Goal: Find specific page/section: Find specific page/section

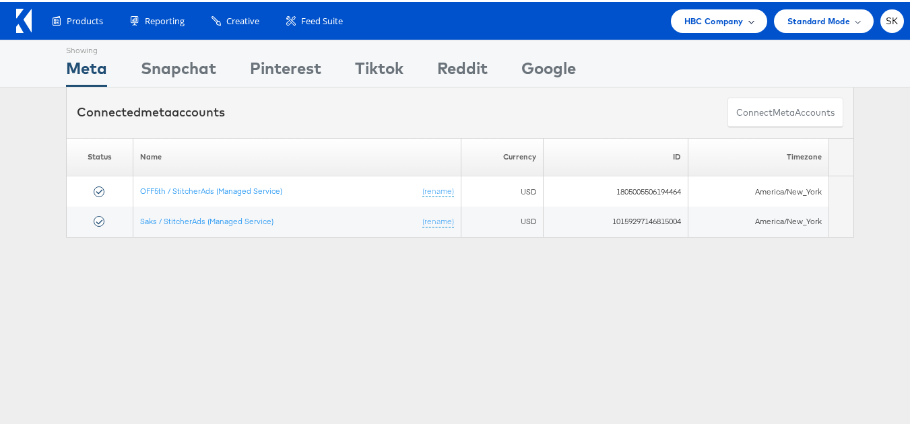
click at [711, 15] on span "HBC Company" at bounding box center [713, 19] width 59 height 14
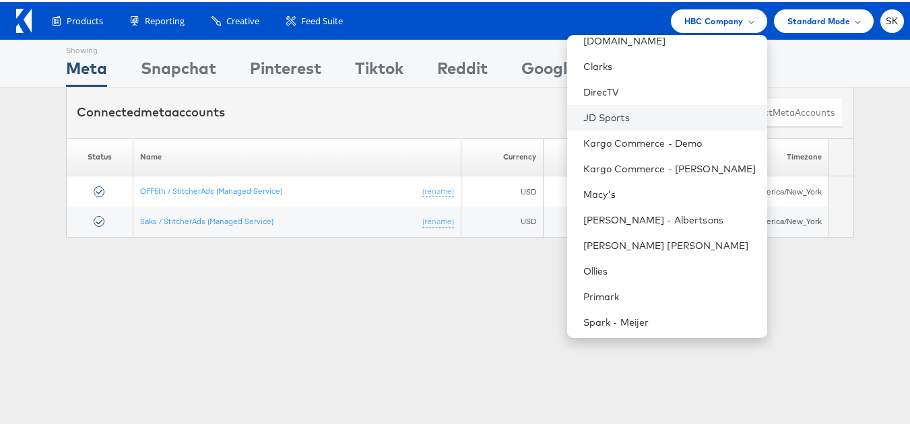
scroll to position [269, 0]
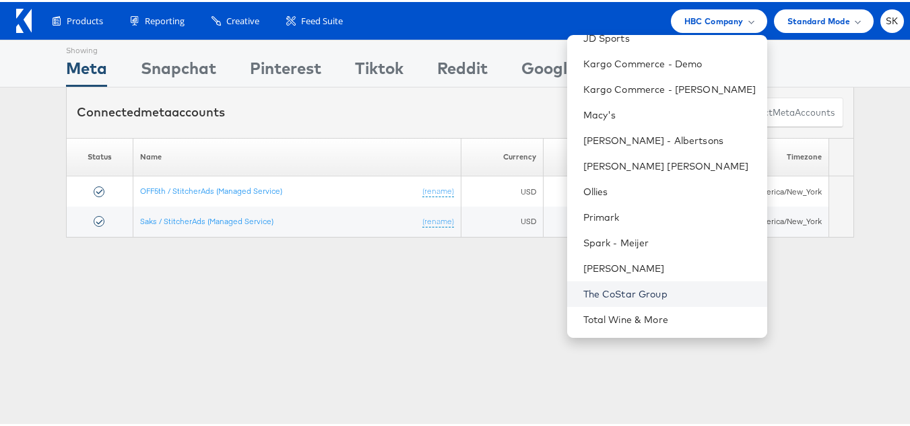
click at [646, 292] on link "The CoStar Group" at bounding box center [669, 291] width 173 height 13
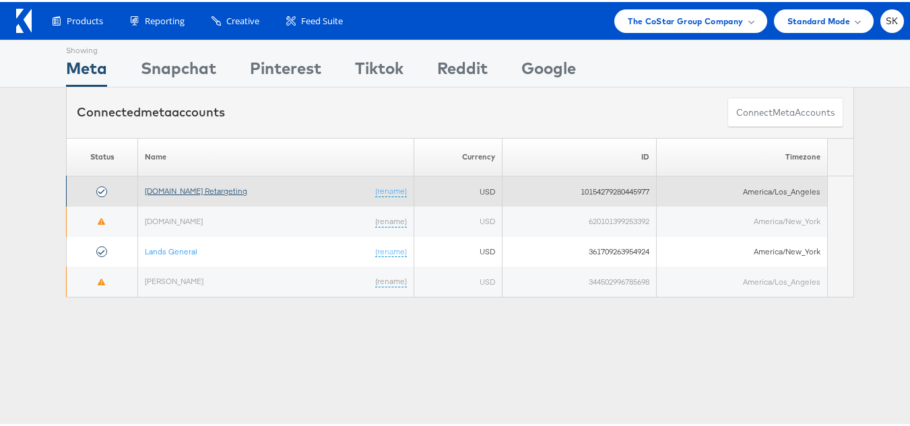
click at [217, 189] on link "Apartments.com Retargeting" at bounding box center [196, 189] width 102 height 10
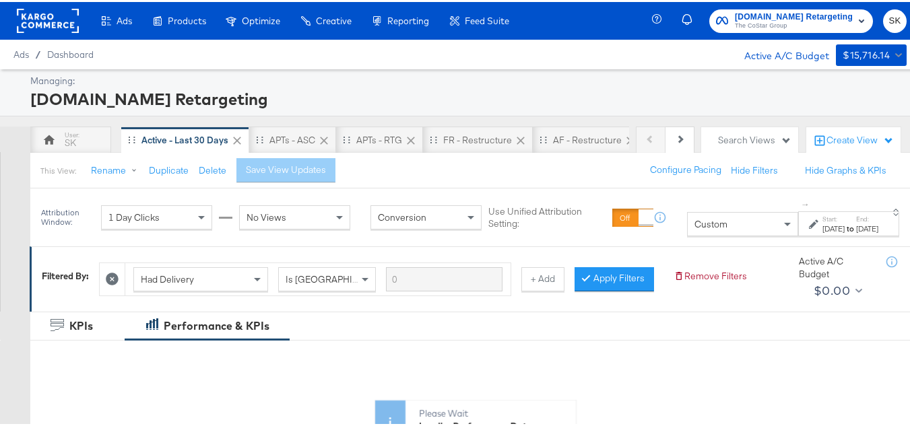
scroll to position [202, 0]
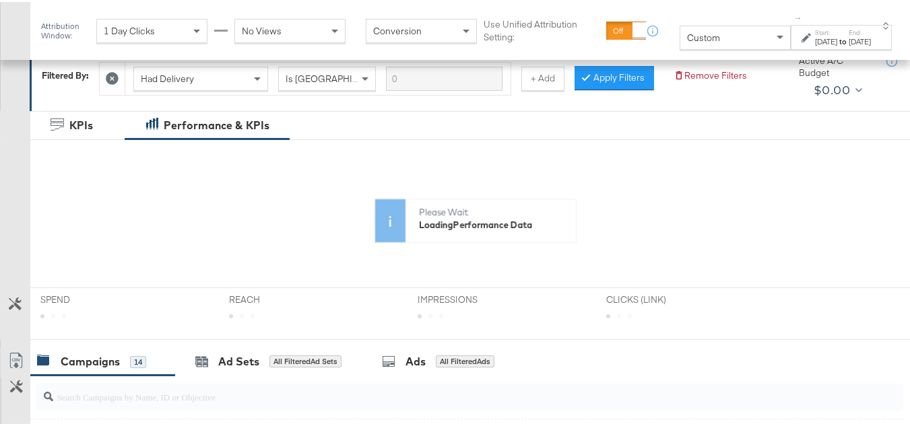
click at [718, 38] on div "Custom" at bounding box center [735, 35] width 110 height 23
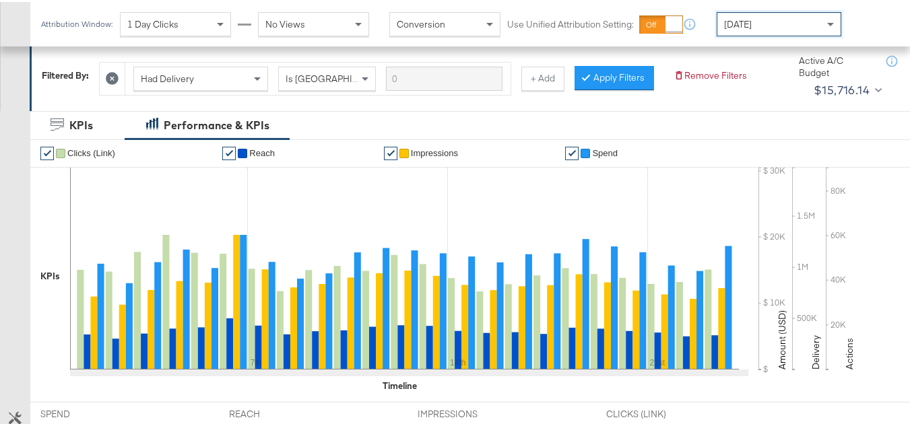
click at [776, 30] on div "[DATE]" at bounding box center [778, 22] width 123 height 23
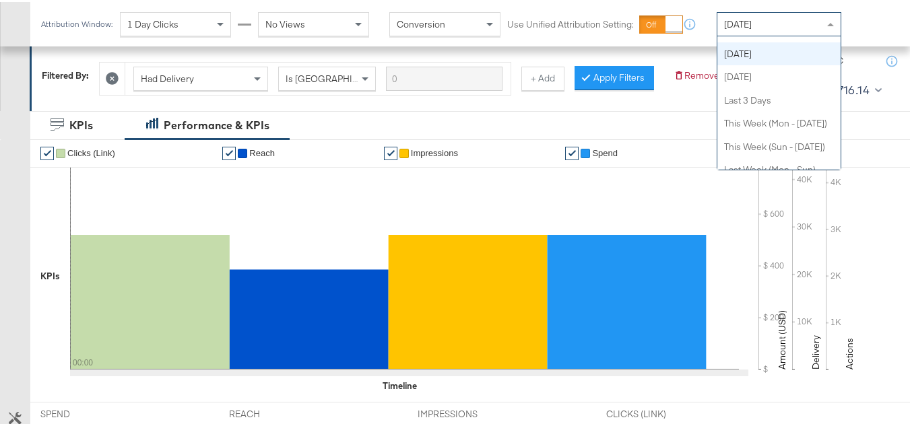
scroll to position [0, 0]
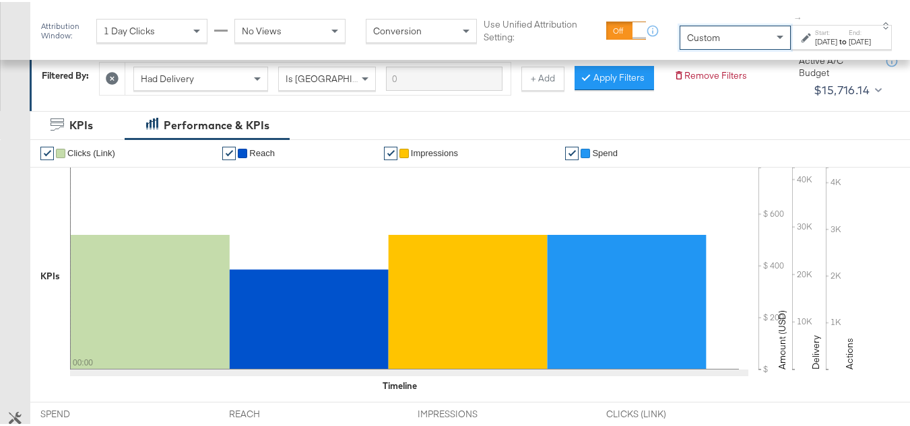
click at [817, 42] on div "[DATE]" at bounding box center [826, 39] width 22 height 11
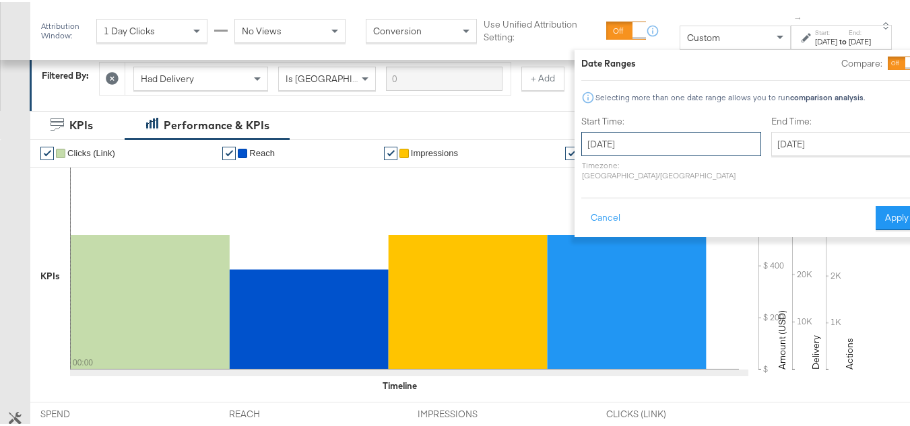
click at [647, 154] on input "[DATE]" at bounding box center [671, 142] width 180 height 24
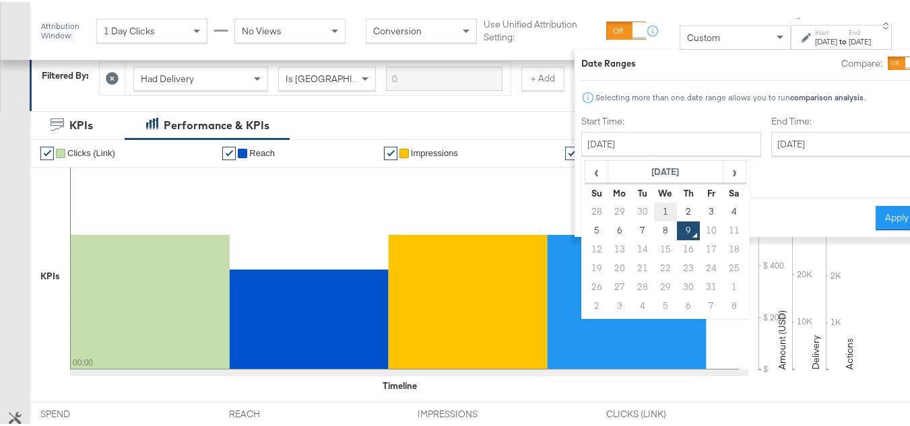
click at [654, 208] on td "1" at bounding box center [665, 210] width 23 height 19
type input "[DATE]"
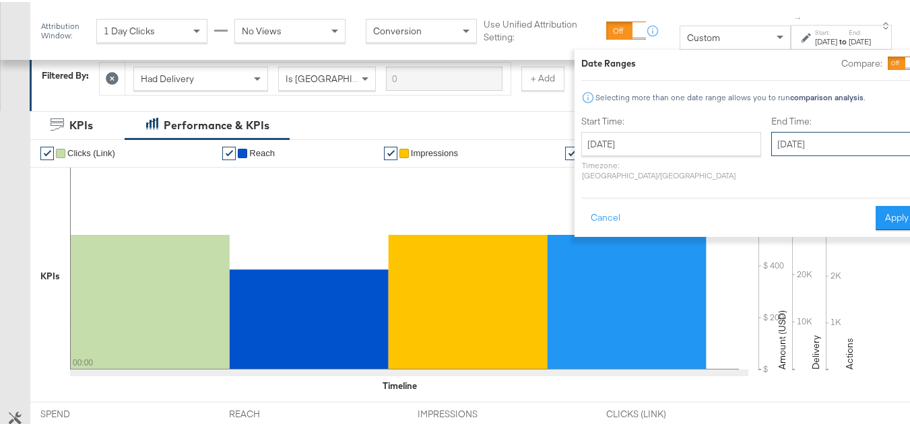
click at [771, 139] on input "[DATE]" at bounding box center [841, 142] width 141 height 24
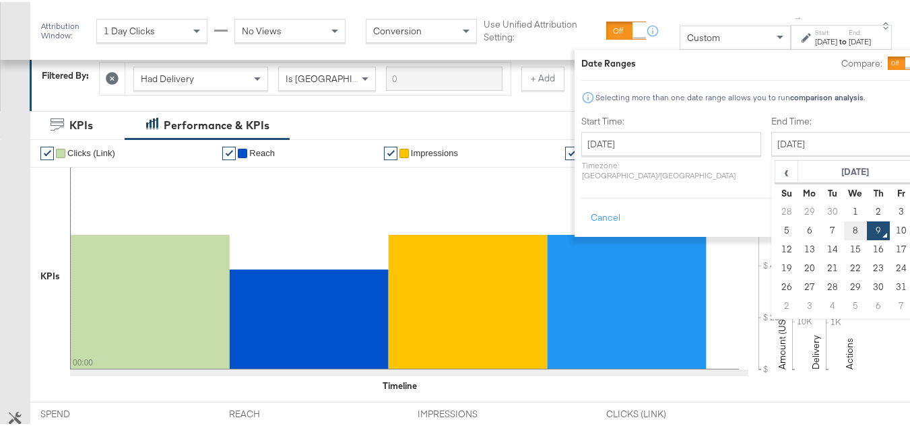
click at [844, 222] on td "8" at bounding box center [855, 229] width 23 height 19
type input "[DATE]"
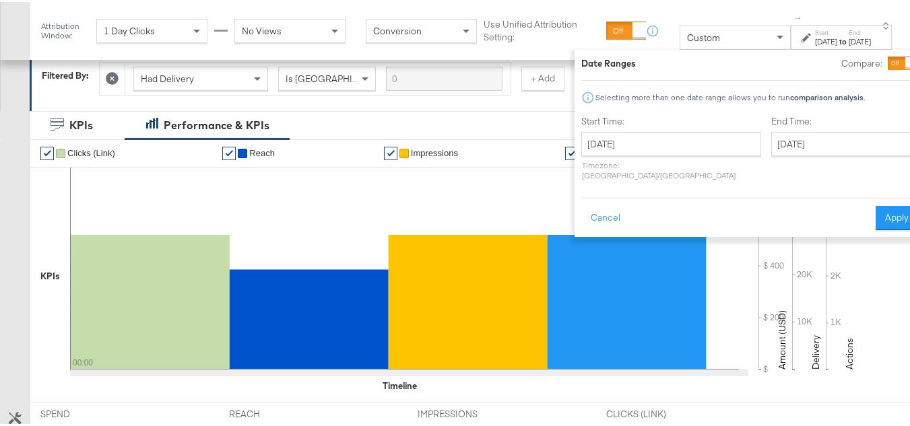
click at [839, 199] on div "Cancel Apply" at bounding box center [749, 211] width 337 height 33
click at [875, 207] on button "Apply" at bounding box center [896, 216] width 42 height 24
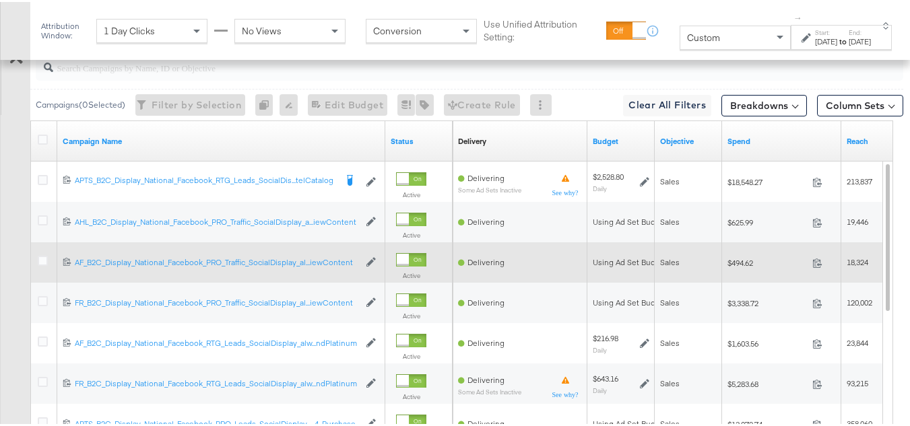
scroll to position [624, 0]
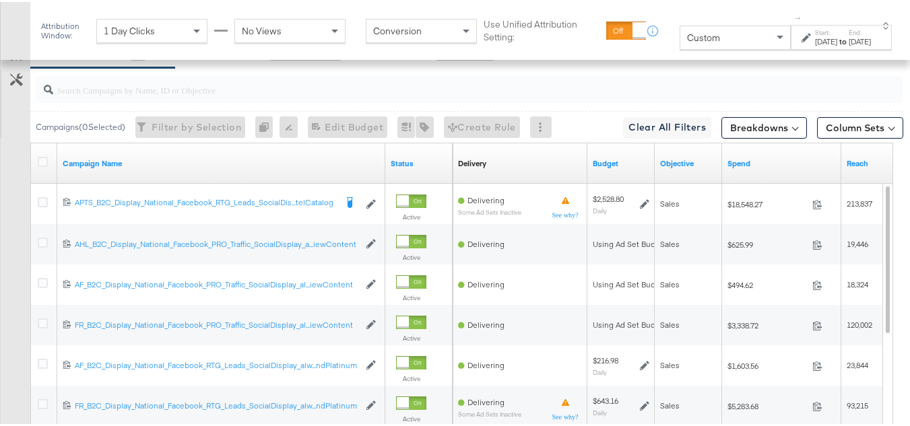
click at [160, 96] on input "search" at bounding box center [439, 82] width 773 height 26
paste input "APTS_B2C_Display_National_Facebook_RTG_Leads_SocialDisplay_Retargeting_Diamond_…"
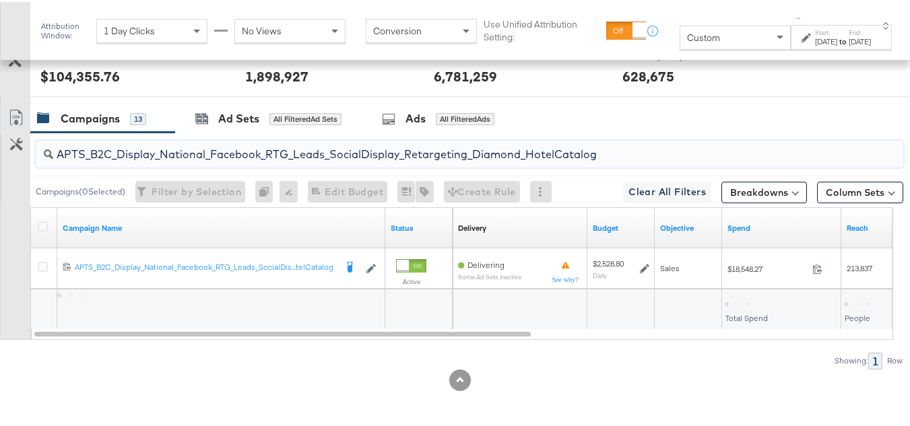
scroll to position [580, 0]
click at [161, 149] on input "APTS_B2C_Display_National_Facebook_RTG_Leads_SocialDisplay_Retargeting_Diamond_…" at bounding box center [439, 147] width 773 height 26
paste input "alwayson_Retargeting_DARE24_DiamondPlatinum"
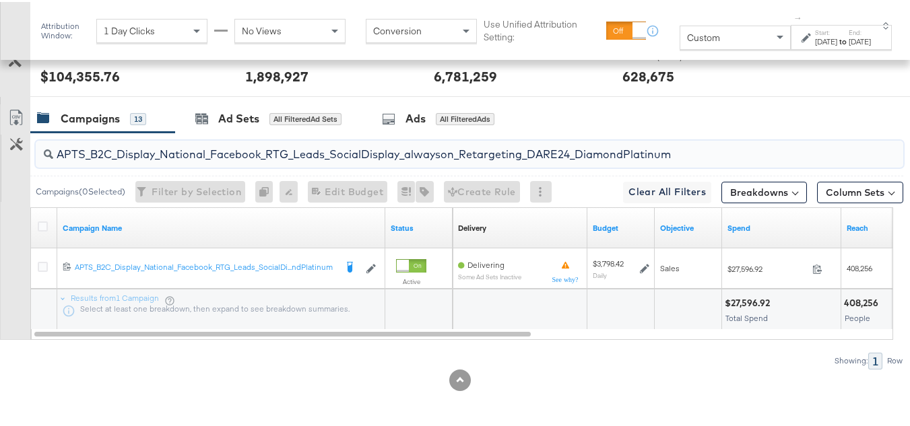
click at [134, 145] on input "APTS_B2C_Display_National_Facebook_RTG_Leads_SocialDisplay_alwayson_Retargeting…" at bounding box center [439, 147] width 773 height 26
paste input "FR_B2C_Display_National_Facebook_RTG_Leads_SocialDisplay_alwayson_Retargeting_FR"
click at [149, 139] on input "FR_B2C_Display_National_Facebook_RTG_Leads_SocialDisplay_alwayson_Retargeting_F…" at bounding box center [439, 147] width 773 height 26
paste input "AF_B2C_Display_National_Facebook_RTG_Leads_SocialDisplay_alwayson_Retargeting_AF"
click at [151, 158] on input "AF_B2C_Display_National_Facebook_RTG_Leads_SocialDisplay_alwayson_Retargeting_A…" at bounding box center [439, 147] width 773 height 26
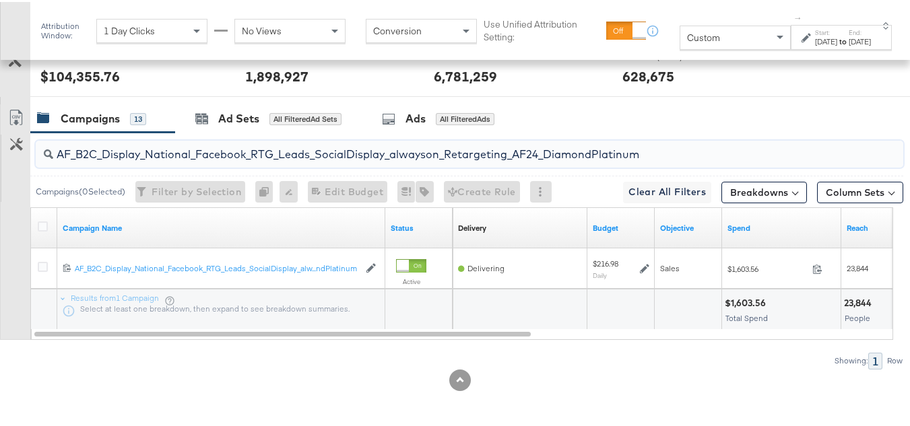
paste input "HL_B2C_Display_National_Facebook_RTG_Leads_SocialDisplay_alwayson_Retargeting_A…"
click at [137, 147] on input "AHL_B2C_Display_National_Facebook_RTG_Leads_SocialDisplay_alwayson_Retargeting_…" at bounding box center [439, 147] width 773 height 26
paste input "PTS_B2C_Display_National_Facebook_PRO_Traffic_SocialDisplay_alwayson_ASC_DARE24…"
click at [129, 150] on input "APTS_B2C_Display_National_Facebook_PRO_Traffic_SocialDisplay_alwayson_ASC_DARE2…" at bounding box center [439, 147] width 773 height 26
paste input "Leads_SocialDisplay_alwayson_ASC_DARE24_Purchase"
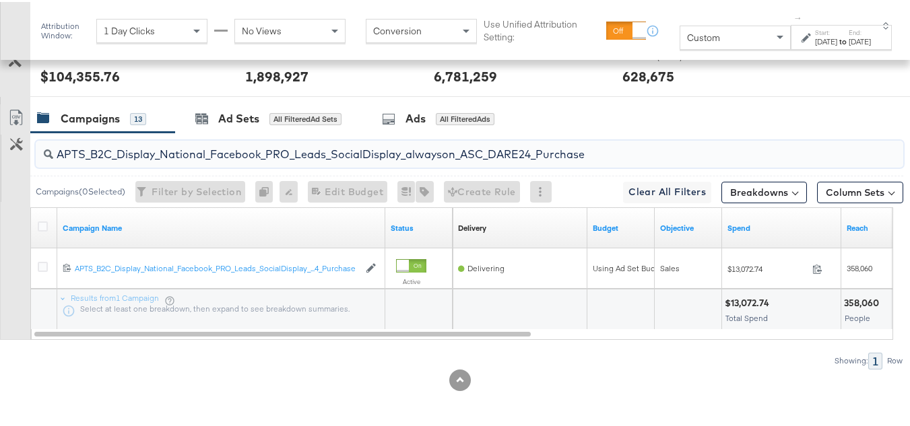
click at [149, 154] on input "APTS_B2C_Display_National_Facebook_PRO_Leads_SocialDisplay_alwayson_ASC_DARE24_…" at bounding box center [439, 147] width 773 height 26
paste input "F_B2C_Display_National_Facebook_PRO_Traffic_SocialDisplay_alwayson_ASC_AF24_Vie…"
click at [184, 147] on input "AF_B2C_Display_National_Facebook_PRO_Traffic_SocialDisplay_alwayson_ASC_AF24_Vi…" at bounding box center [439, 147] width 773 height 26
paste input "FR_B2C_Display_National_Facebook_PRO_Traffic_SocialDisplay_alwayson_ASC_FR"
click at [140, 151] on input "FR_B2C_Display_National_Facebook_PRO_Traffic_SocialDisplay_alwayson_ASC_FR24_Vi…" at bounding box center [439, 147] width 773 height 26
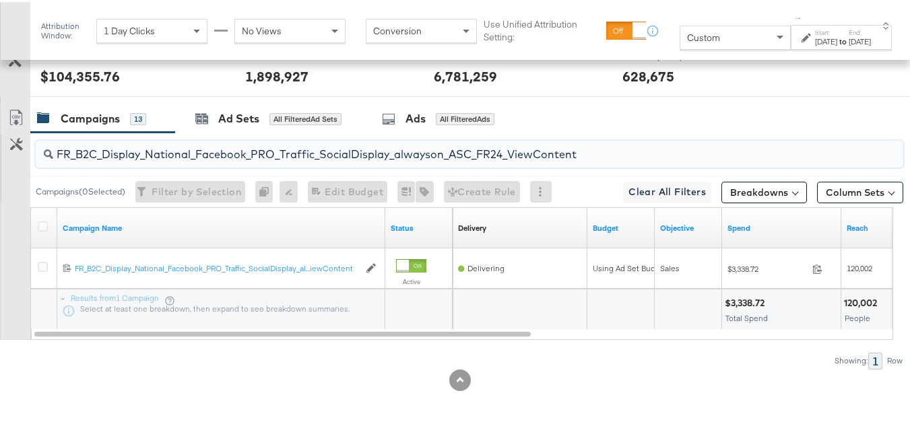
paste input "AHL_B2C_Display_National_Facebook_PRO_Traffic_SocialDisplay_alwayson_ASC_AHL"
type input "AHL_B2C_Display_National_Facebook_PRO_Traffic_SocialDisplay_alwayson_ASC_AHL24_…"
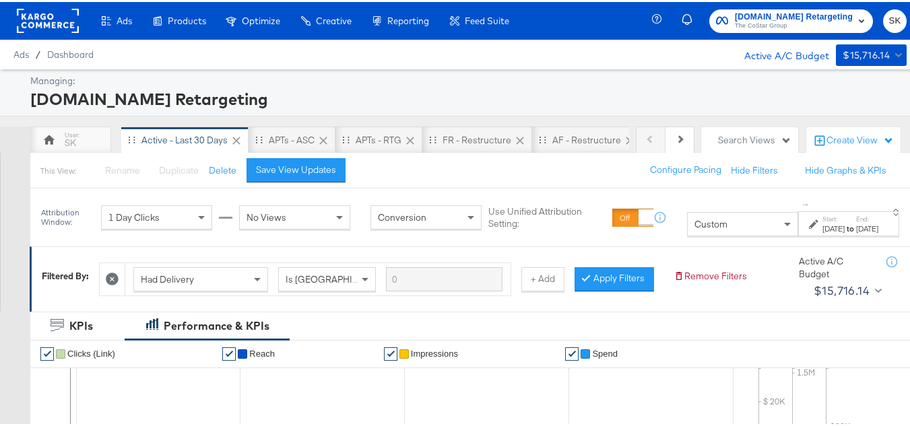
click at [735, 23] on span "The CoStar Group" at bounding box center [794, 24] width 118 height 11
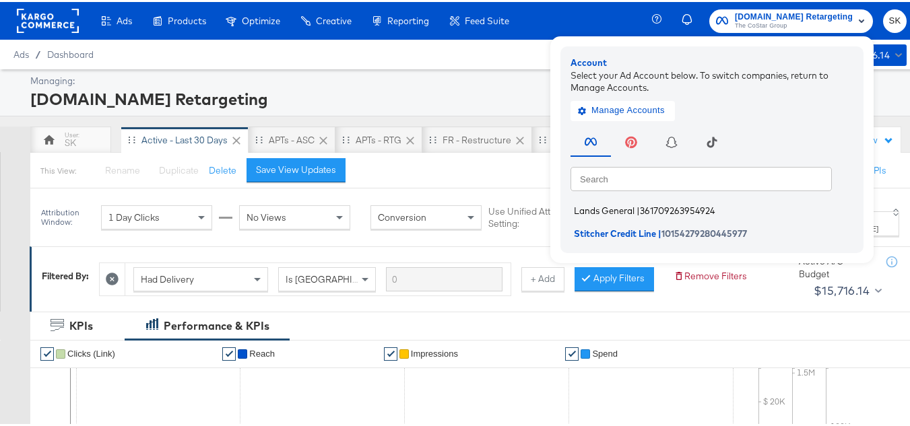
click at [605, 209] on span "Lands General" at bounding box center [604, 208] width 61 height 11
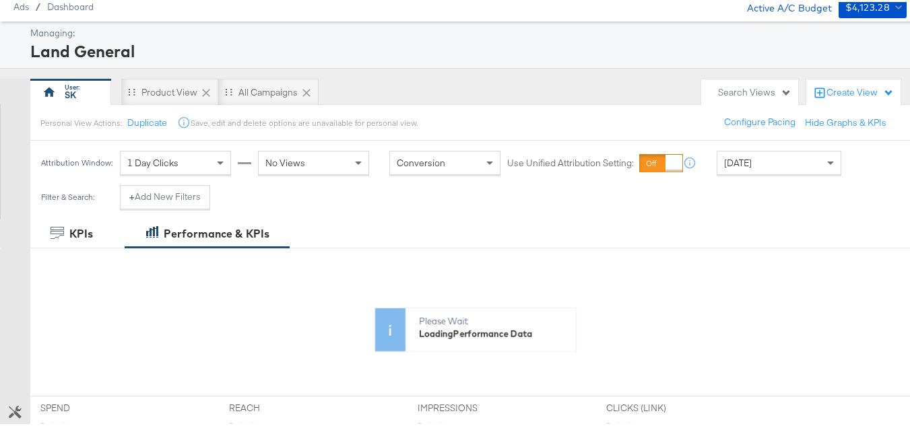
scroll to position [202, 0]
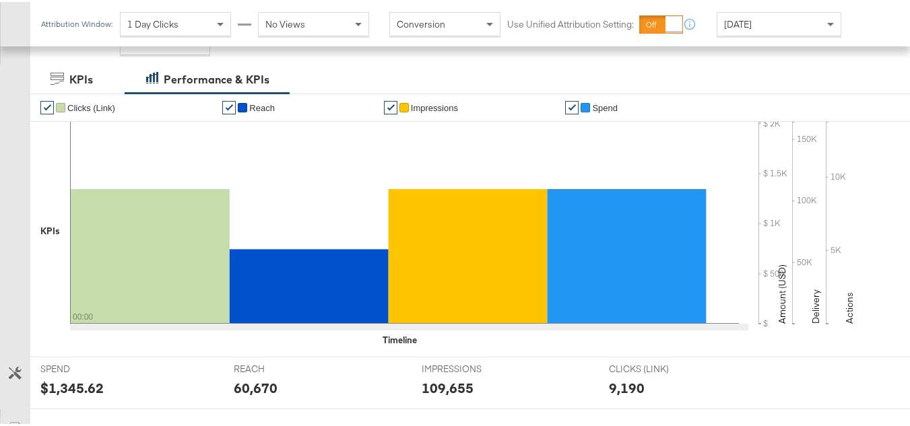
click at [770, 26] on div "[DATE]" at bounding box center [778, 22] width 123 height 23
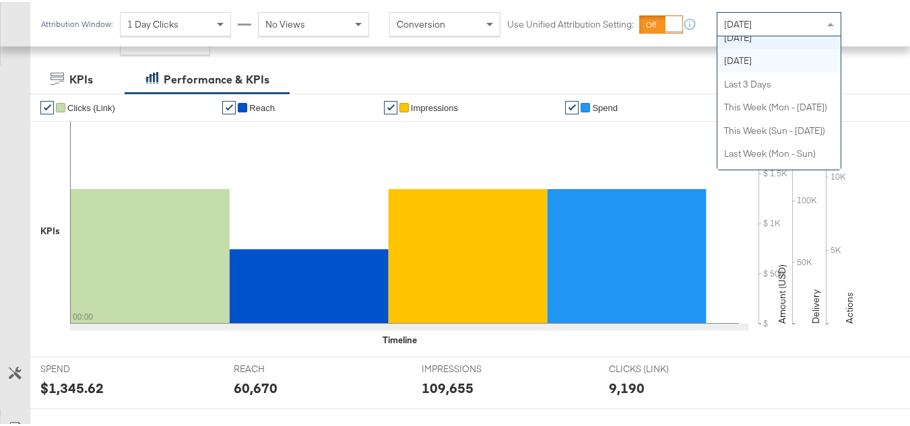
scroll to position [0, 0]
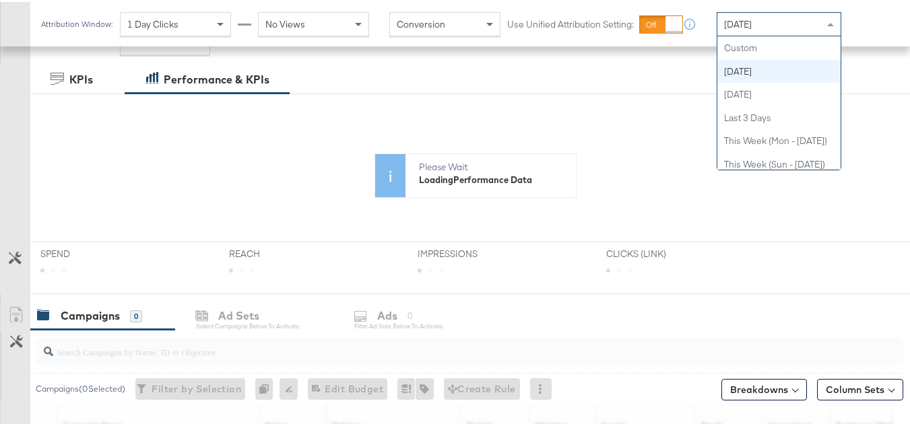
click at [786, 31] on div "[DATE]" at bounding box center [778, 22] width 123 height 23
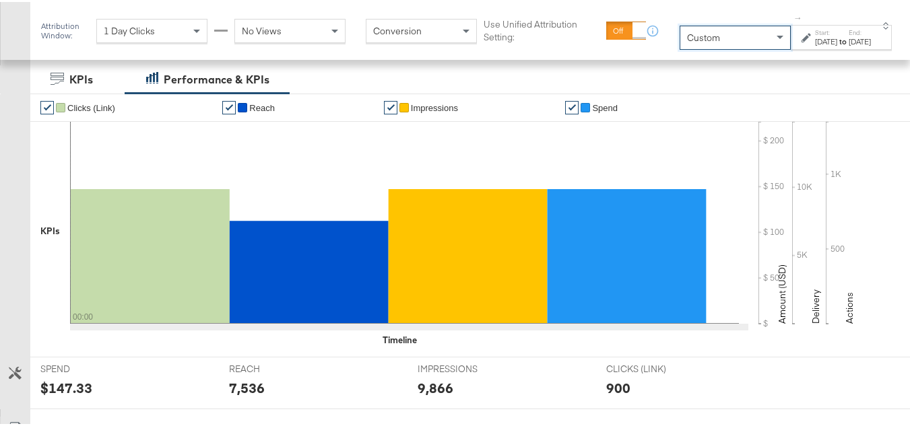
click at [815, 45] on div "[DATE]" at bounding box center [826, 39] width 22 height 11
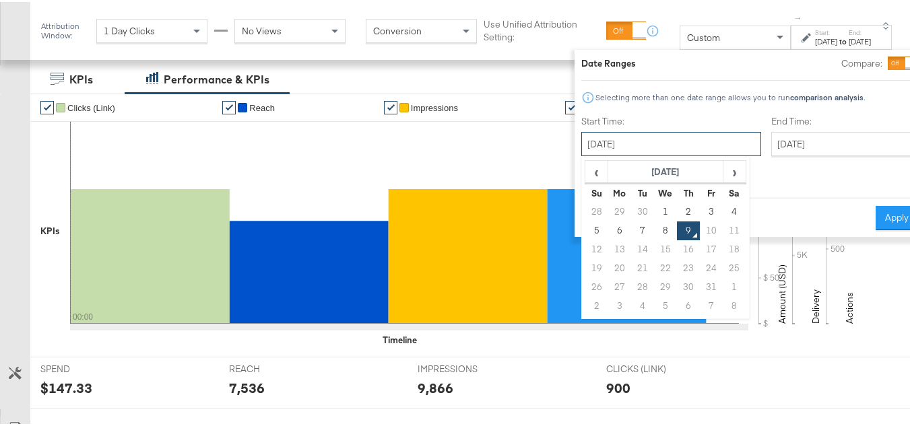
click at [646, 145] on input "[DATE]" at bounding box center [671, 142] width 180 height 24
click at [654, 201] on td "1" at bounding box center [665, 210] width 23 height 19
type input "[DATE]"
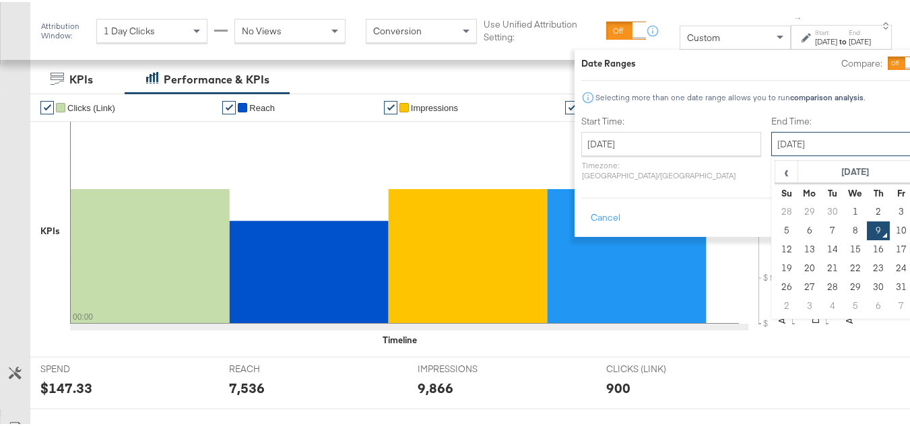
click at [786, 142] on input "[DATE]" at bounding box center [841, 142] width 141 height 24
click at [844, 227] on td "8" at bounding box center [855, 229] width 23 height 19
type input "[DATE]"
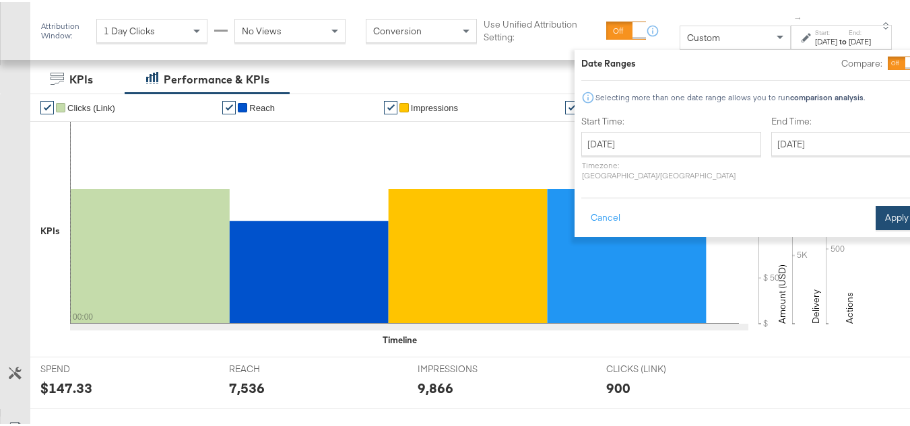
click at [875, 210] on button "Apply" at bounding box center [896, 216] width 42 height 24
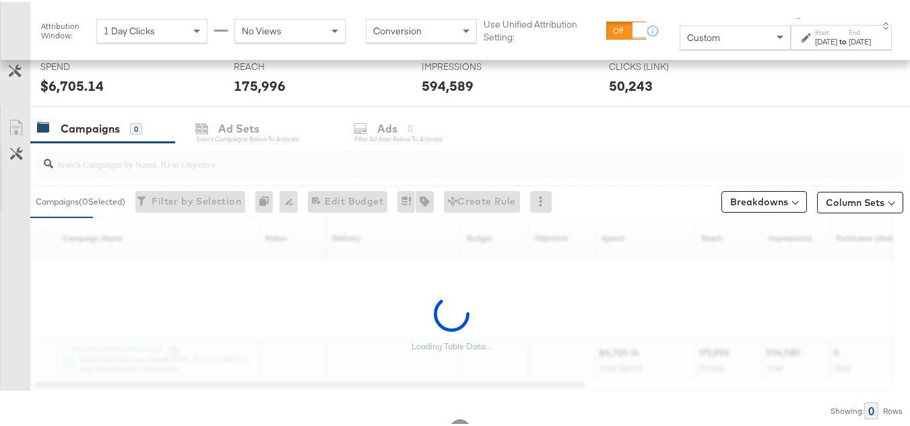
scroll to position [518, 0]
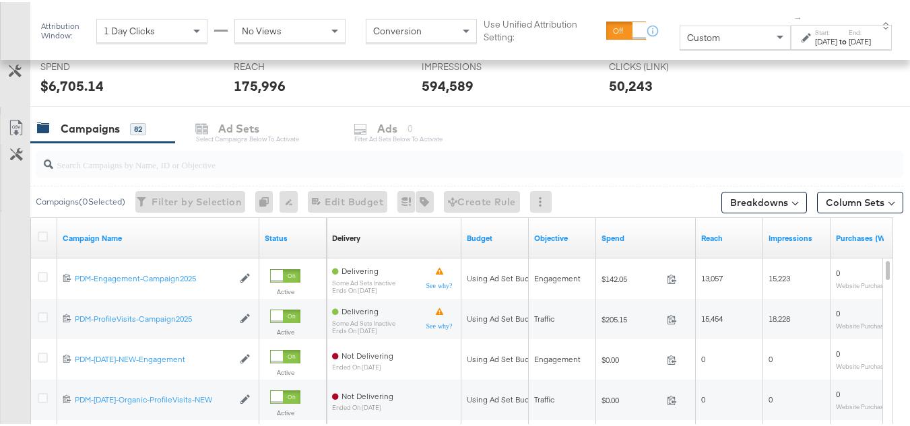
click at [154, 168] on input "search" at bounding box center [439, 157] width 773 height 26
paste input "B2C_LAND_KC_RT_Sig_24"
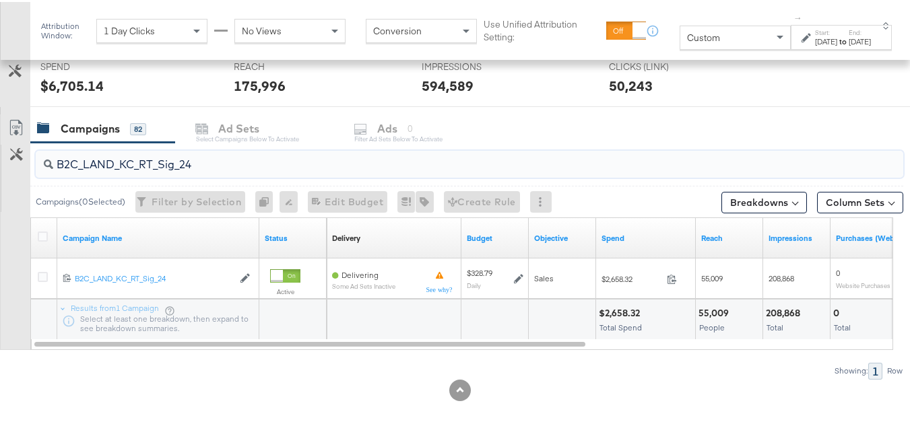
click at [147, 158] on input "B2C_LAND_KC_RT_Sig_24" at bounding box center [439, 157] width 773 height 26
paste input "B_Ecommerce_KC_Retargeting_LW&LOA_Traffic"
click at [164, 164] on input "B2B_Ecommerce_KC_Retargeting_LW&LOA_Traffic" at bounding box center [439, 157] width 773 height 26
paste input "KC_Retargeting_Prospects & Clients_Conversions"
click at [167, 164] on input "B2B_KC_Retargeting_Prospects & Clients_Conversions" at bounding box center [439, 157] width 773 height 26
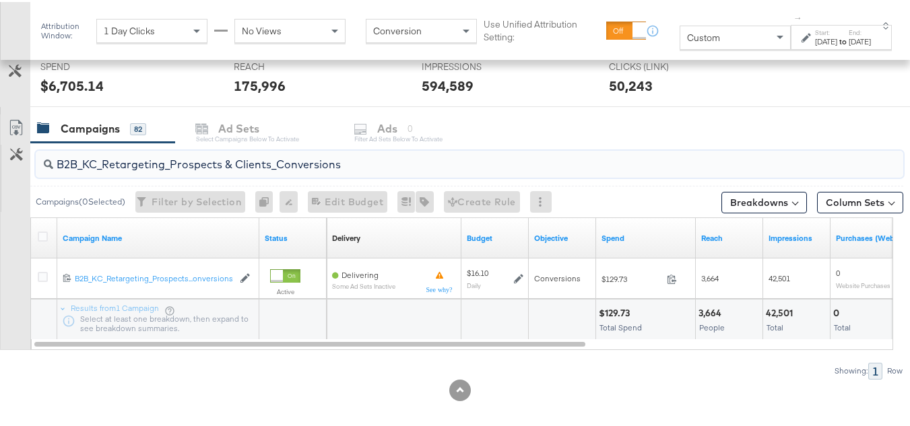
paste input "C_LAND_KC_Pros_Sig"
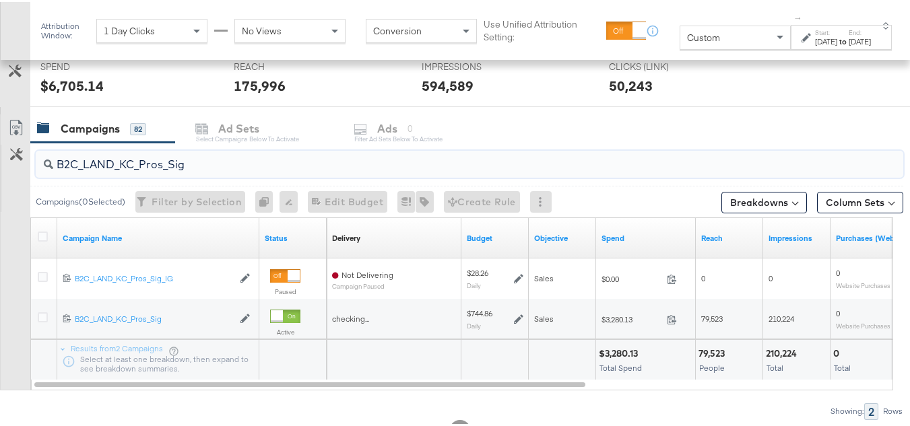
type input "B2C_LAND_KC_Pros_Sig"
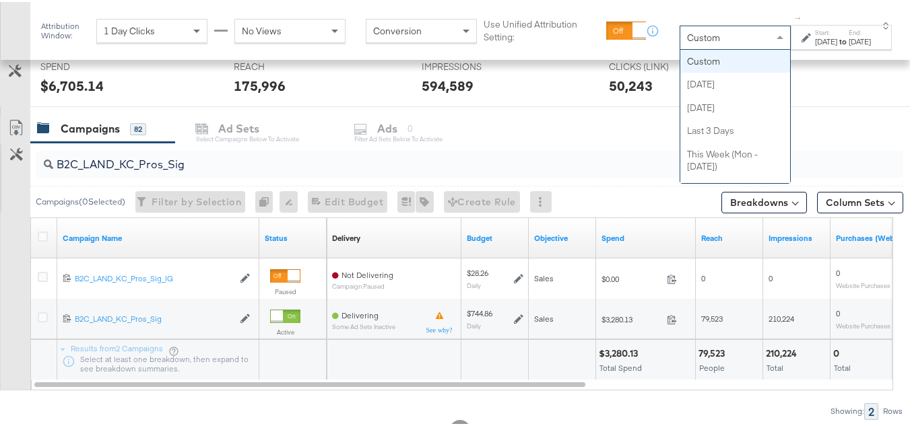
click at [687, 30] on span "Custom" at bounding box center [703, 36] width 33 height 12
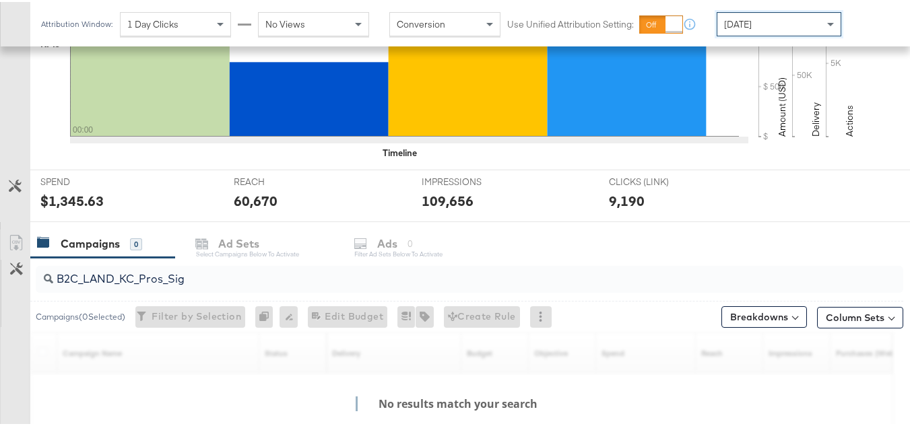
scroll to position [504, 0]
